Goal: Register for event/course: Sign up to attend an event or enroll in a course

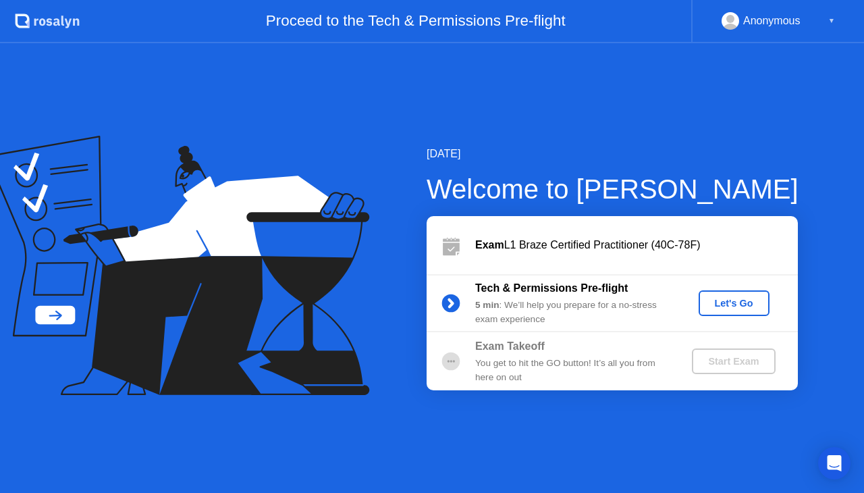
click at [716, 307] on div "Let's Go" at bounding box center [734, 303] width 60 height 11
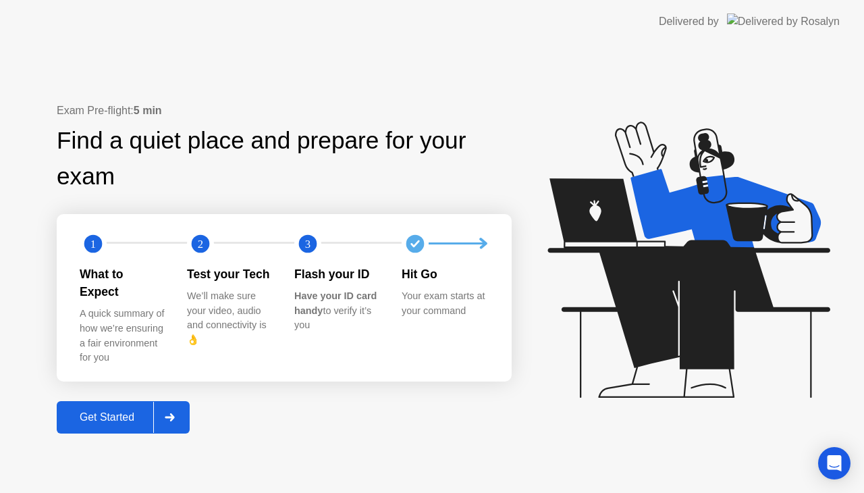
click at [84, 411] on div "Get Started" at bounding box center [107, 417] width 93 height 12
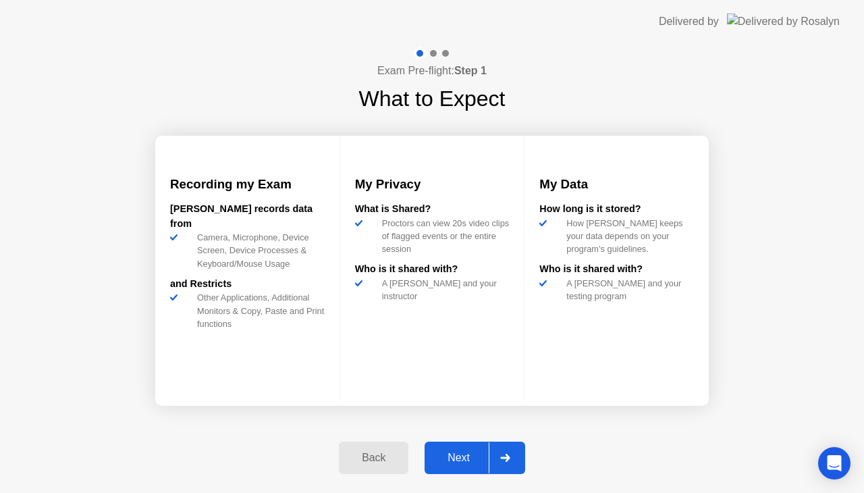
click at [485, 460] on div "Next" at bounding box center [459, 458] width 60 height 12
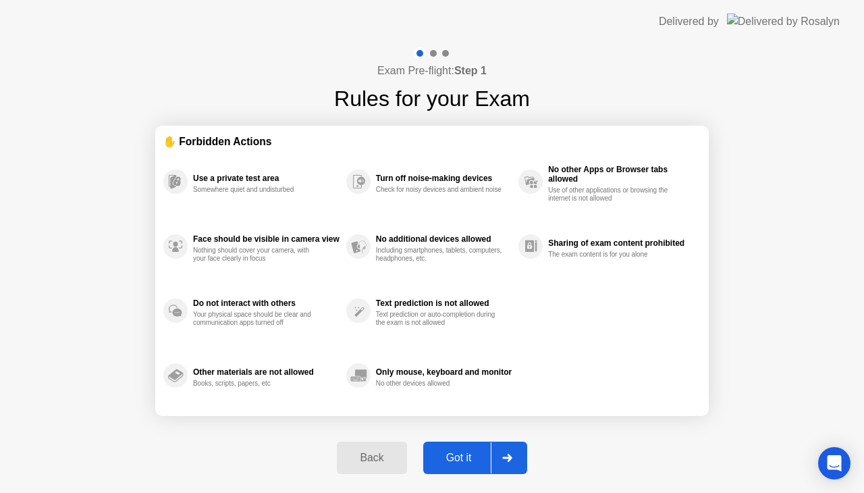
click at [477, 459] on div "Got it" at bounding box center [458, 458] width 63 height 12
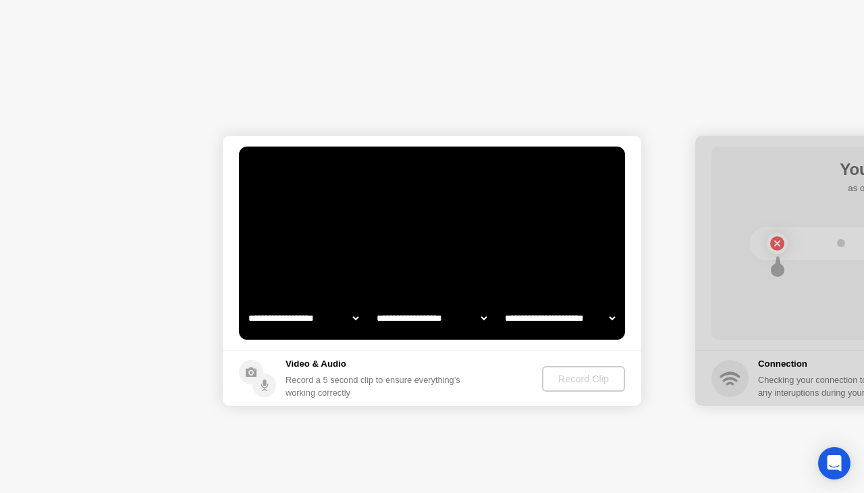
select select "**********"
select select "*******"
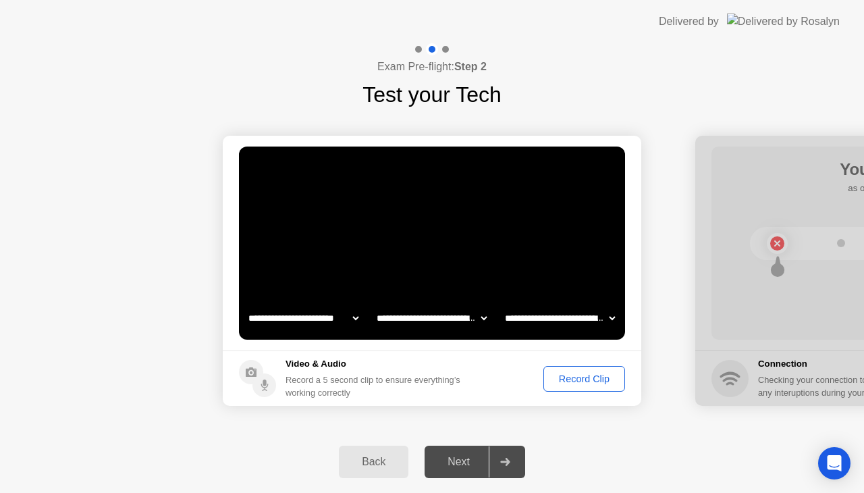
click at [573, 377] on div "Record Clip" at bounding box center [584, 378] width 72 height 11
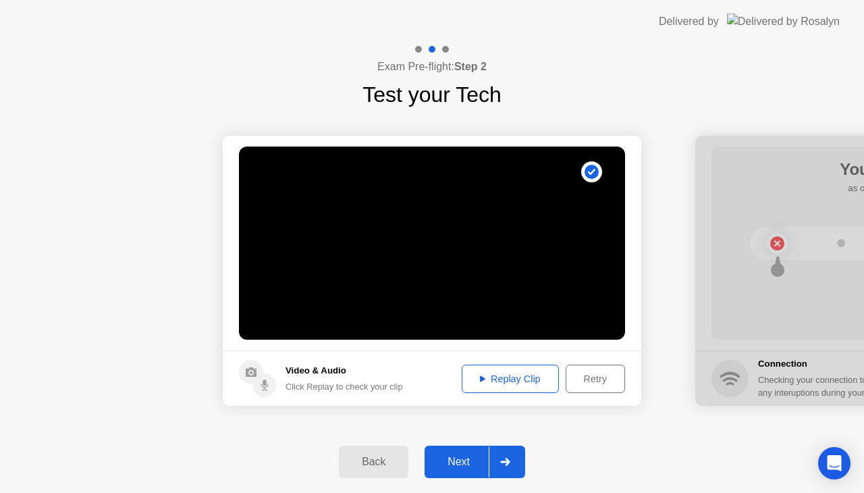
click at [513, 377] on div "Replay Clip" at bounding box center [511, 378] width 88 height 11
click at [517, 463] on div at bounding box center [505, 461] width 32 height 31
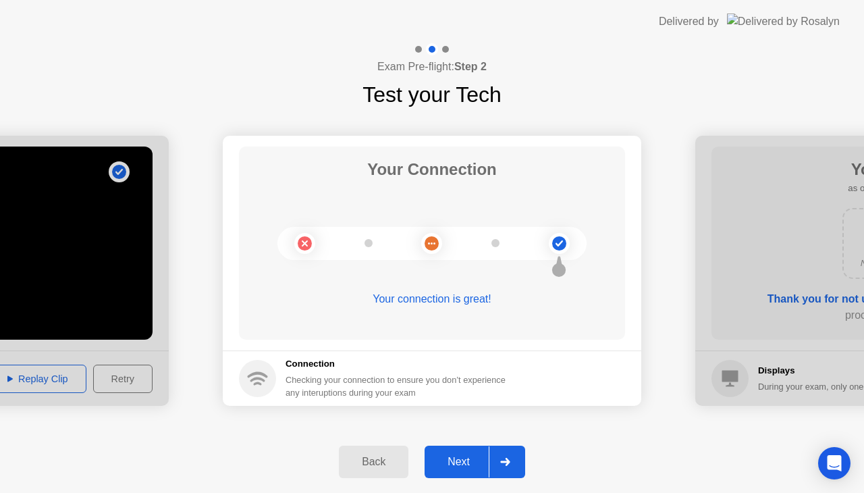
click at [479, 456] on div "Next" at bounding box center [459, 462] width 60 height 12
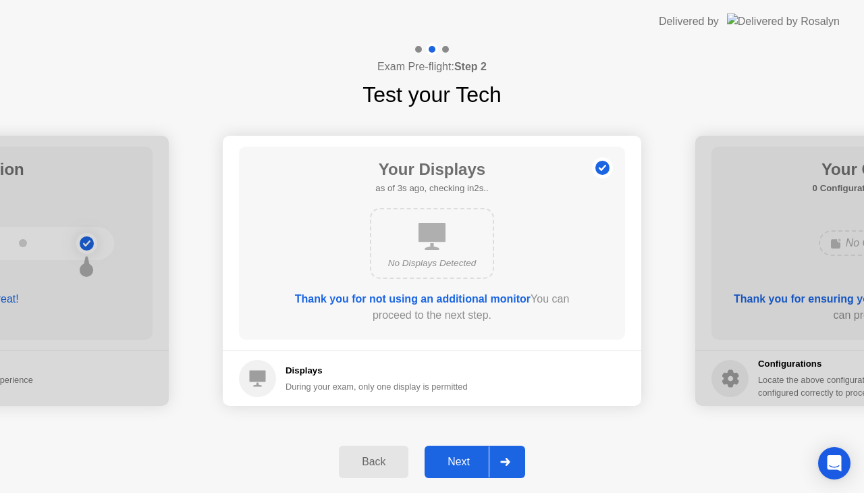
click at [477, 458] on div "Next" at bounding box center [459, 462] width 60 height 12
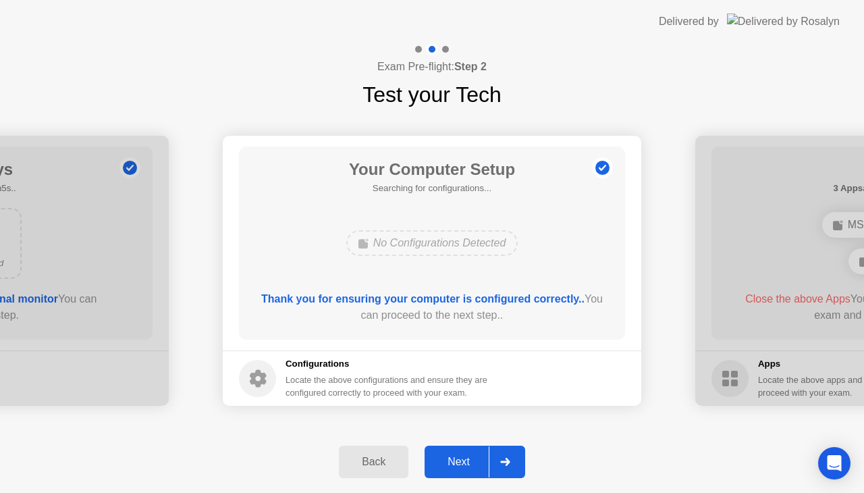
click at [475, 460] on div "Next" at bounding box center [459, 462] width 60 height 12
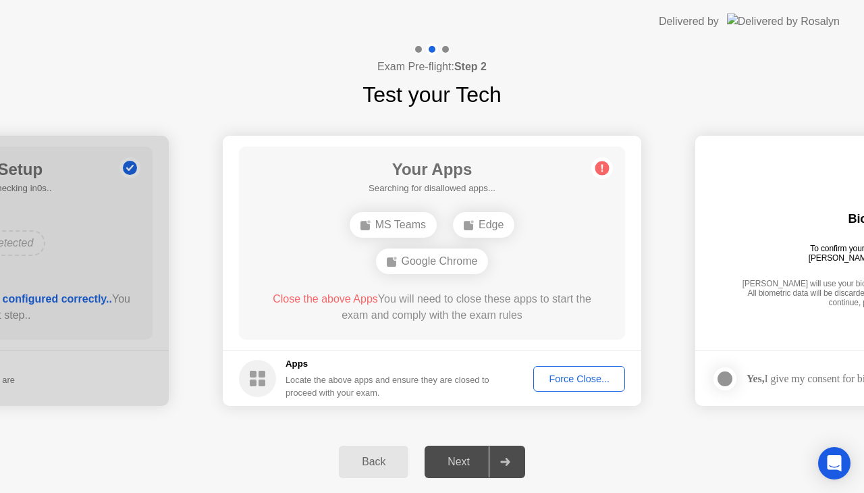
click at [600, 168] on circle at bounding box center [603, 168] width 14 height 14
click at [467, 456] on div "Next" at bounding box center [459, 462] width 60 height 12
click at [571, 370] on button "Force Close..." at bounding box center [579, 379] width 92 height 26
click at [551, 377] on div "Force Close..." at bounding box center [579, 378] width 82 height 11
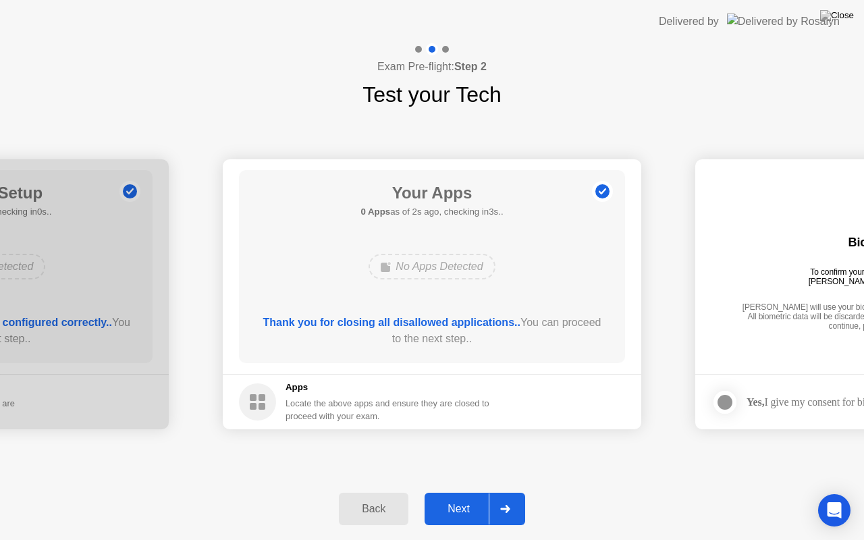
click at [442, 492] on div "Next" at bounding box center [459, 509] width 60 height 12
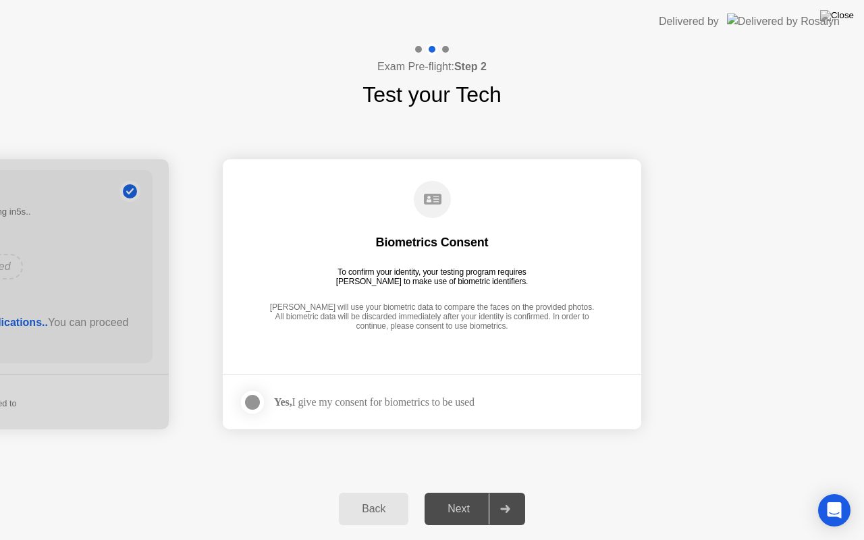
click at [248, 397] on div at bounding box center [252, 402] width 16 height 16
click at [482, 492] on div "Next" at bounding box center [459, 509] width 60 height 12
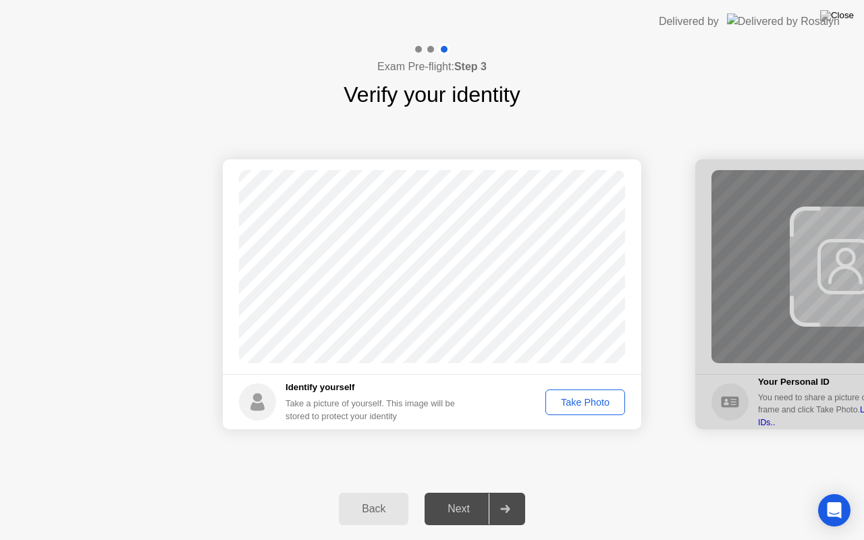
click at [563, 404] on div "Take Photo" at bounding box center [585, 402] width 70 height 11
click at [570, 400] on div "Retake" at bounding box center [594, 402] width 53 height 11
click at [572, 400] on div "Take Photo" at bounding box center [585, 402] width 70 height 11
click at [475, 492] on div "Next" at bounding box center [459, 509] width 60 height 12
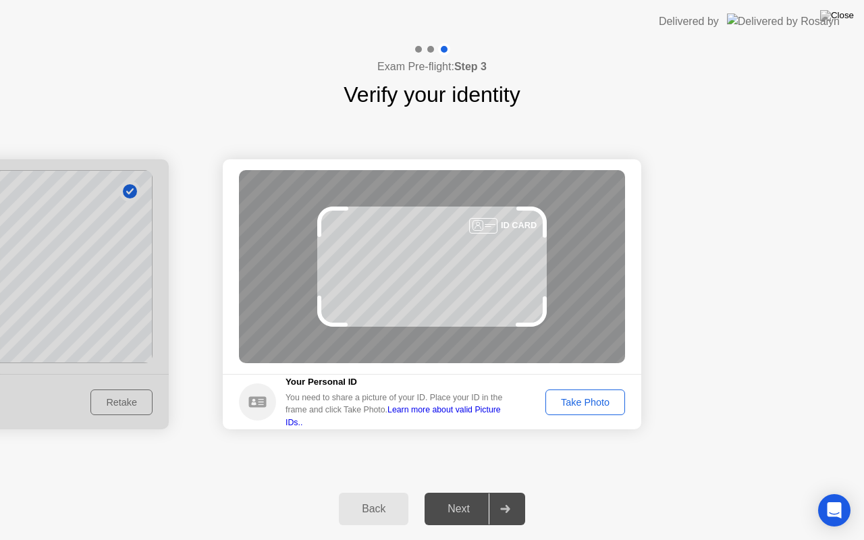
click at [375, 492] on div "Back" at bounding box center [373, 509] width 61 height 12
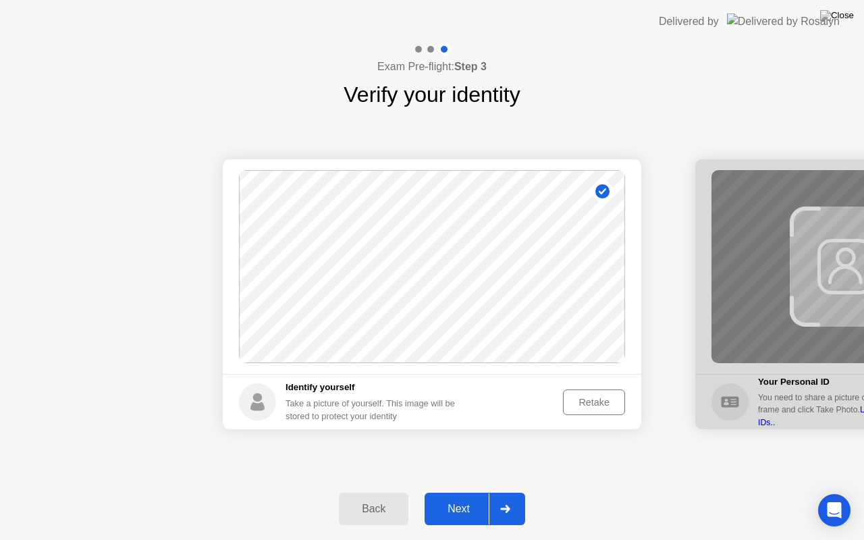
click at [378, 492] on div "Back" at bounding box center [373, 509] width 61 height 12
select select "**********"
select select "*******"
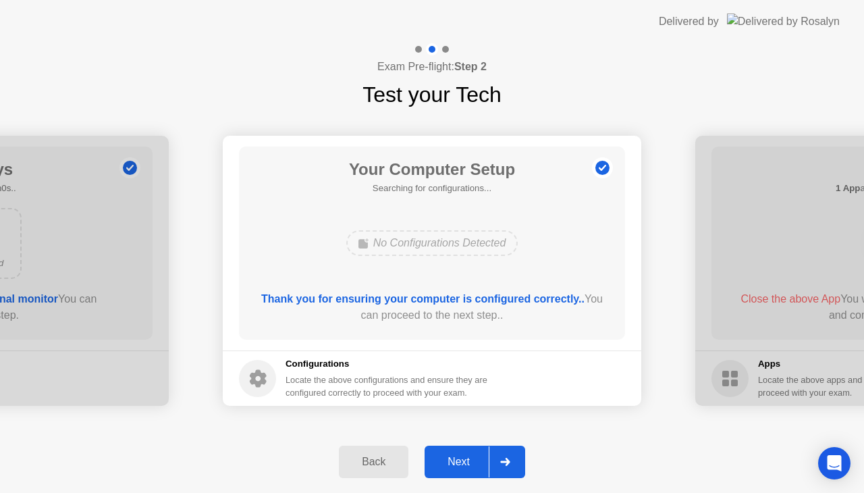
click at [596, 432] on div "Back Next" at bounding box center [432, 462] width 864 height 62
click at [471, 459] on div "Next" at bounding box center [459, 462] width 60 height 12
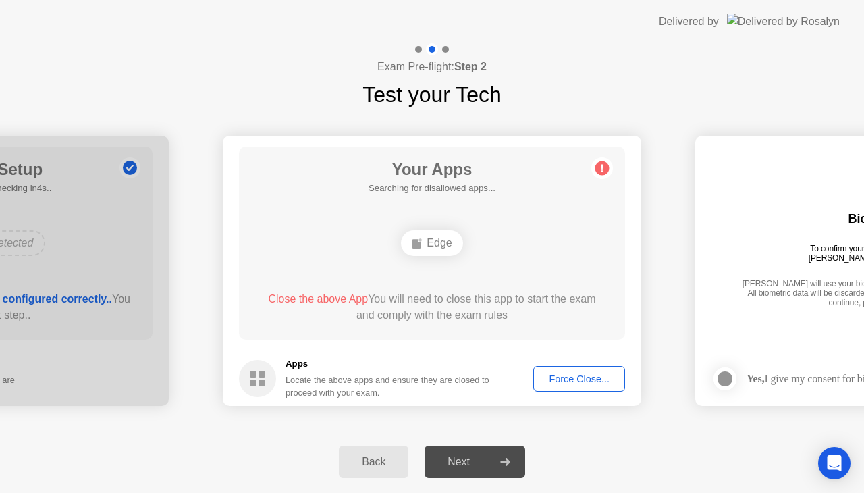
click at [552, 376] on div "Force Close..." at bounding box center [579, 378] width 82 height 11
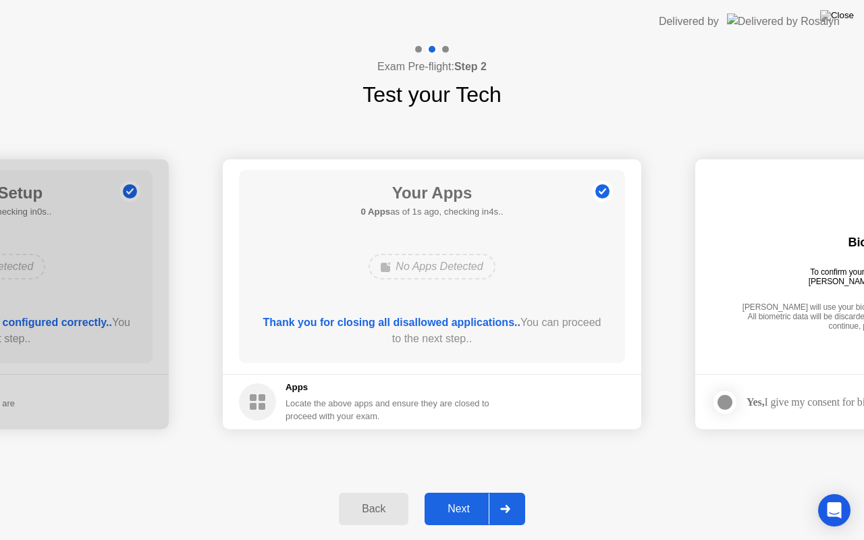
click at [470, 492] on button "Next" at bounding box center [475, 509] width 101 height 32
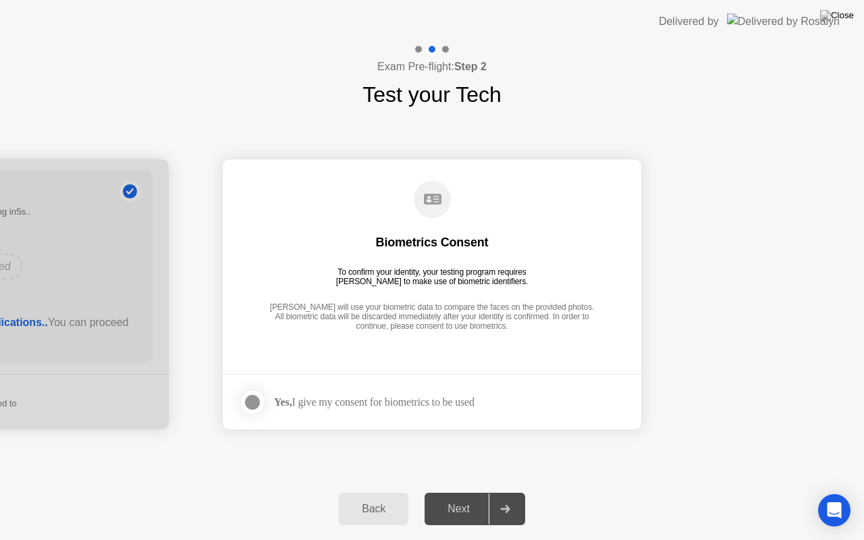
click at [482, 492] on div "Next" at bounding box center [459, 509] width 60 height 12
click at [249, 411] on div at bounding box center [252, 402] width 16 height 16
click at [473, 492] on div "Next" at bounding box center [459, 509] width 60 height 12
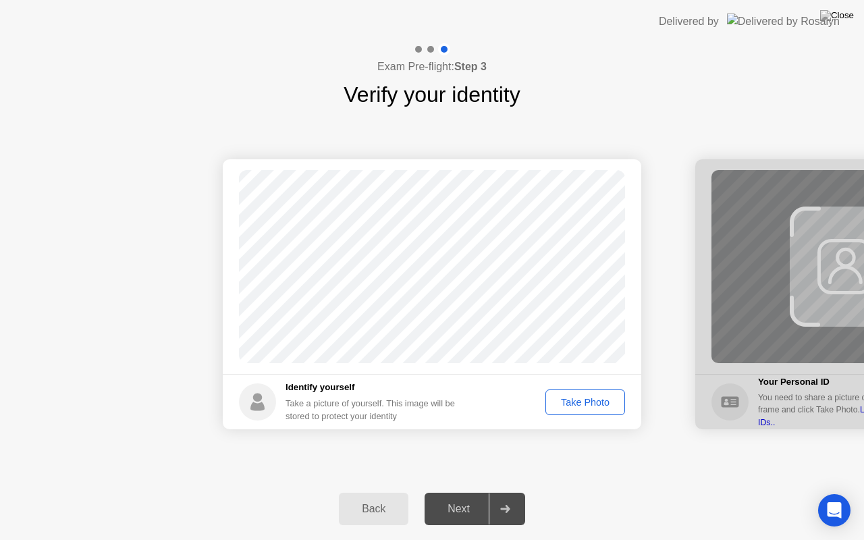
click at [586, 407] on div "Take Photo" at bounding box center [585, 402] width 70 height 11
click at [462, 492] on div "Next" at bounding box center [459, 509] width 60 height 12
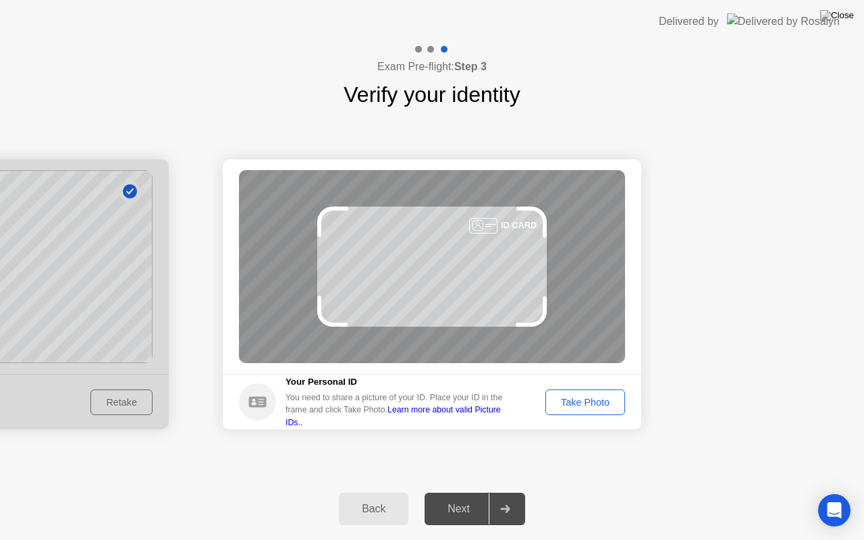
click at [596, 403] on div "Take Photo" at bounding box center [585, 402] width 70 height 11
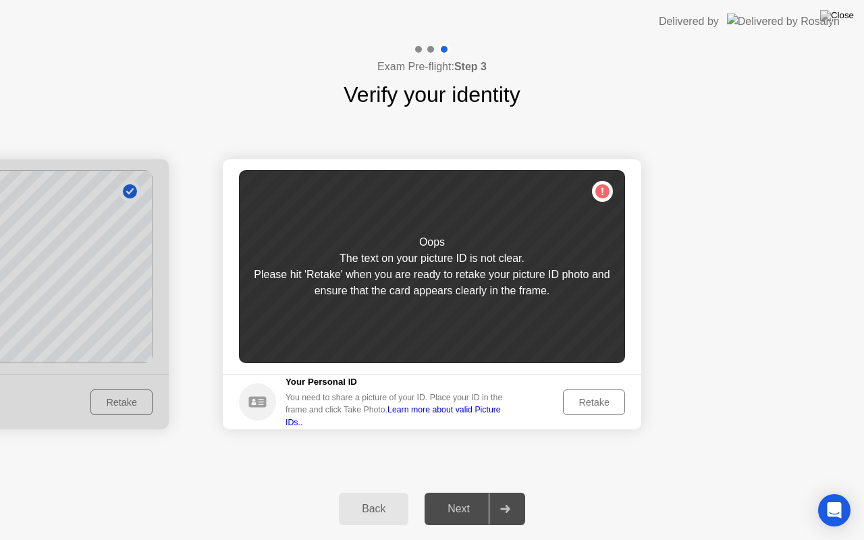
click at [573, 407] on div "Retake" at bounding box center [594, 402] width 53 height 11
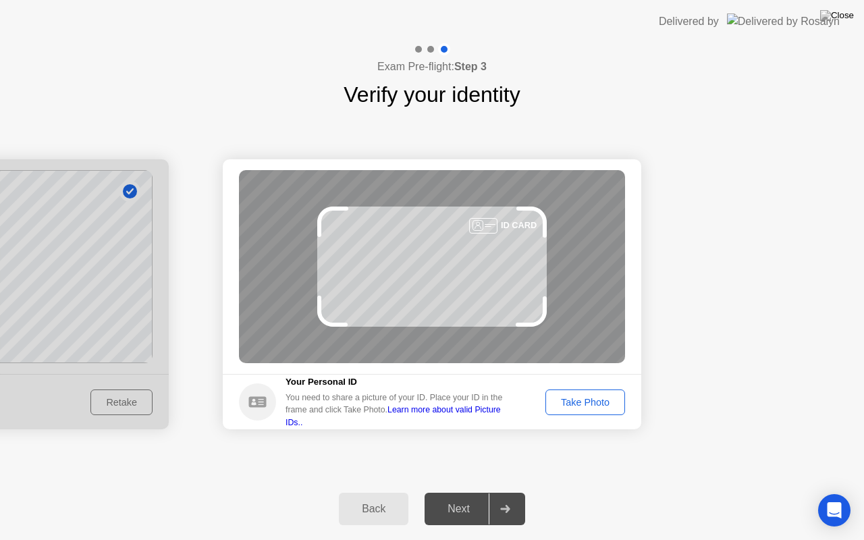
click at [585, 399] on div "Take Photo" at bounding box center [585, 402] width 70 height 11
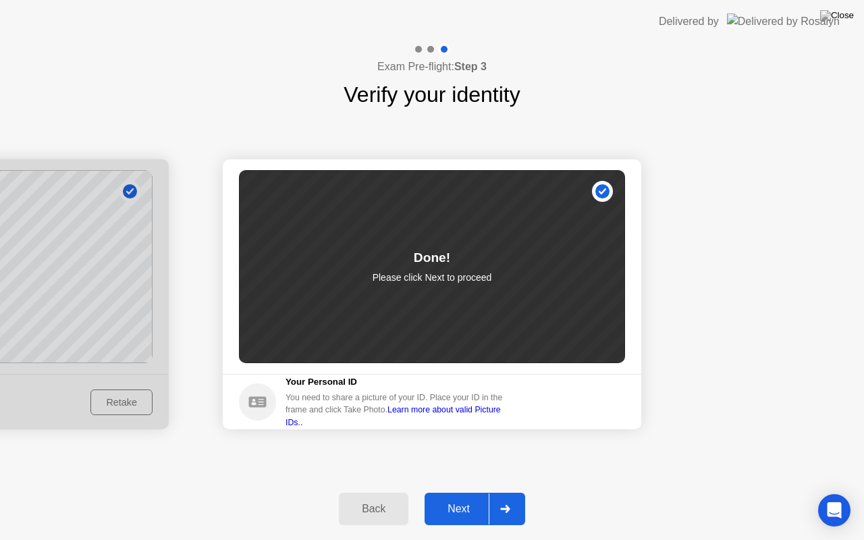
click at [452, 492] on button "Next" at bounding box center [475, 509] width 101 height 32
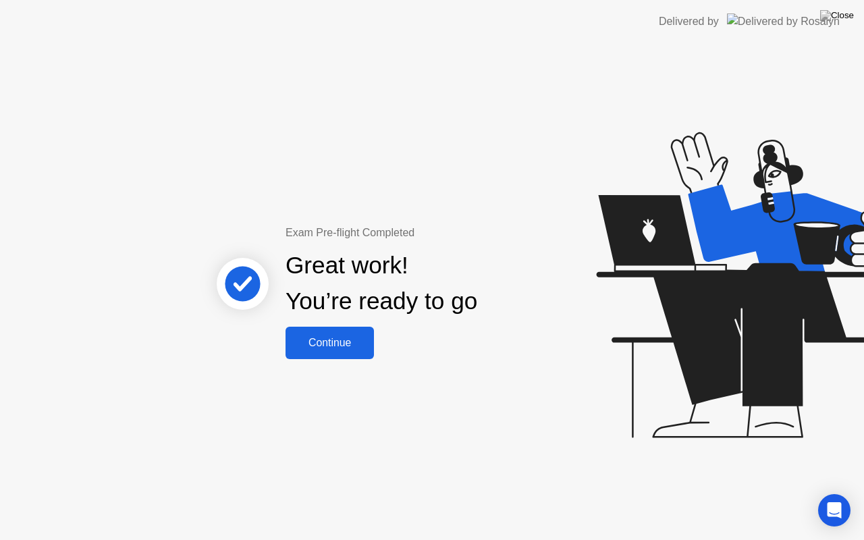
click at [338, 340] on div "Continue" at bounding box center [330, 343] width 80 height 12
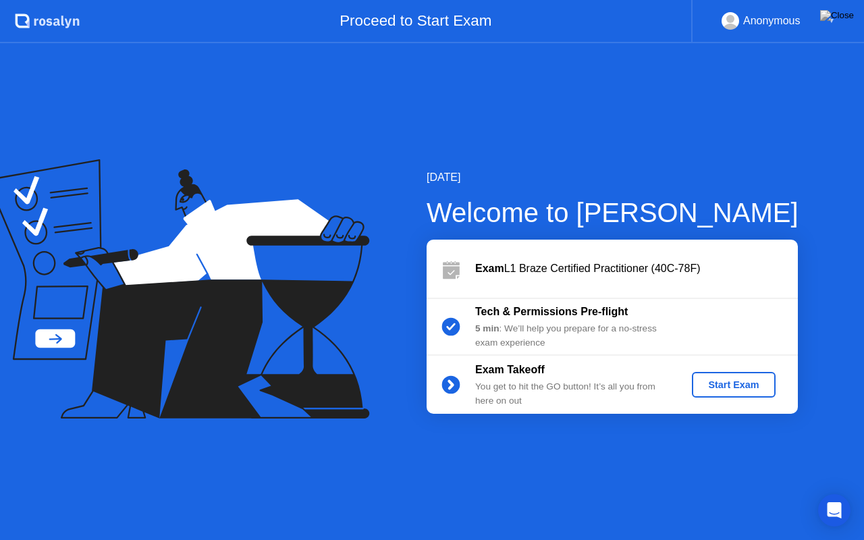
click at [732, 388] on div "Start Exam" at bounding box center [734, 385] width 72 height 11
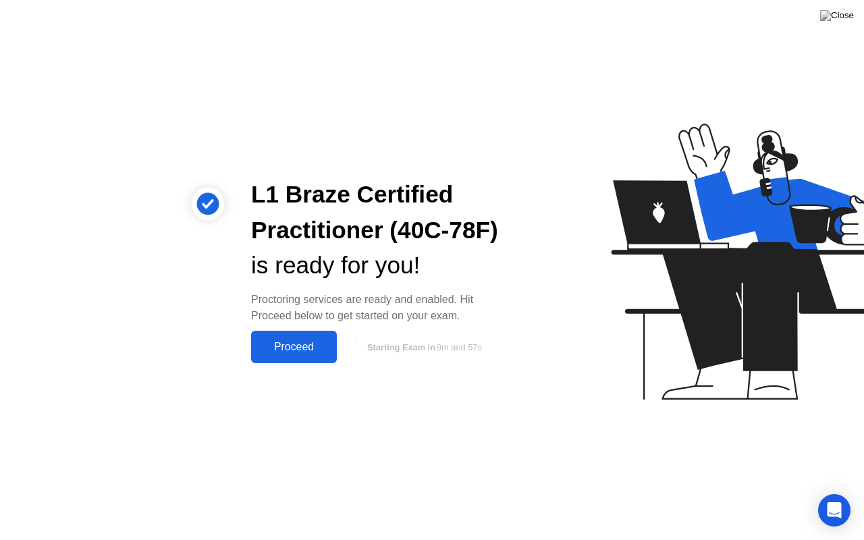
click at [309, 347] on div "Proceed" at bounding box center [294, 347] width 78 height 12
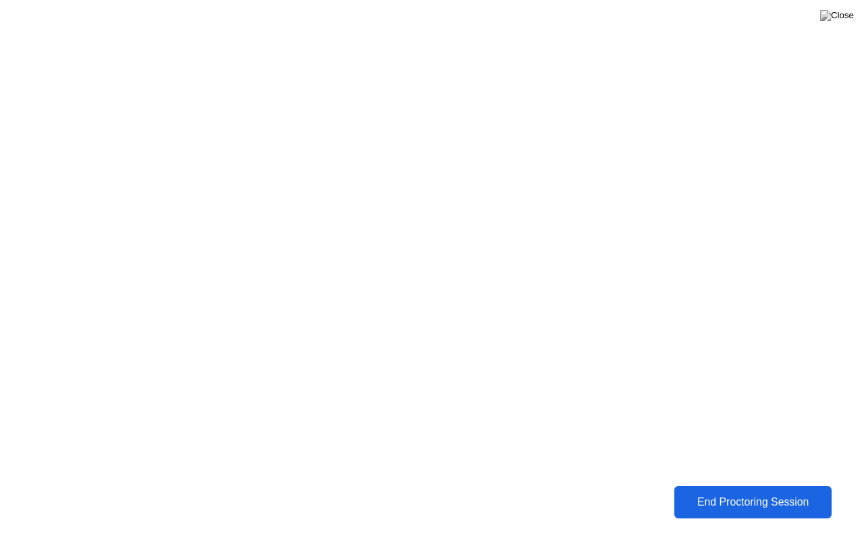
click at [775, 492] on div "End Proctoring Session" at bounding box center [753, 502] width 149 height 12
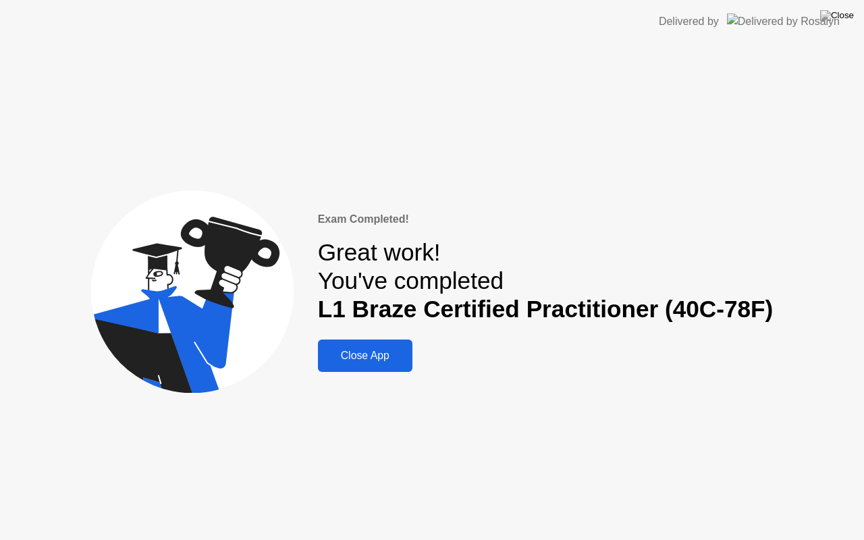
click at [386, 365] on button "Close App" at bounding box center [365, 356] width 95 height 32
